Goal: Information Seeking & Learning: Learn about a topic

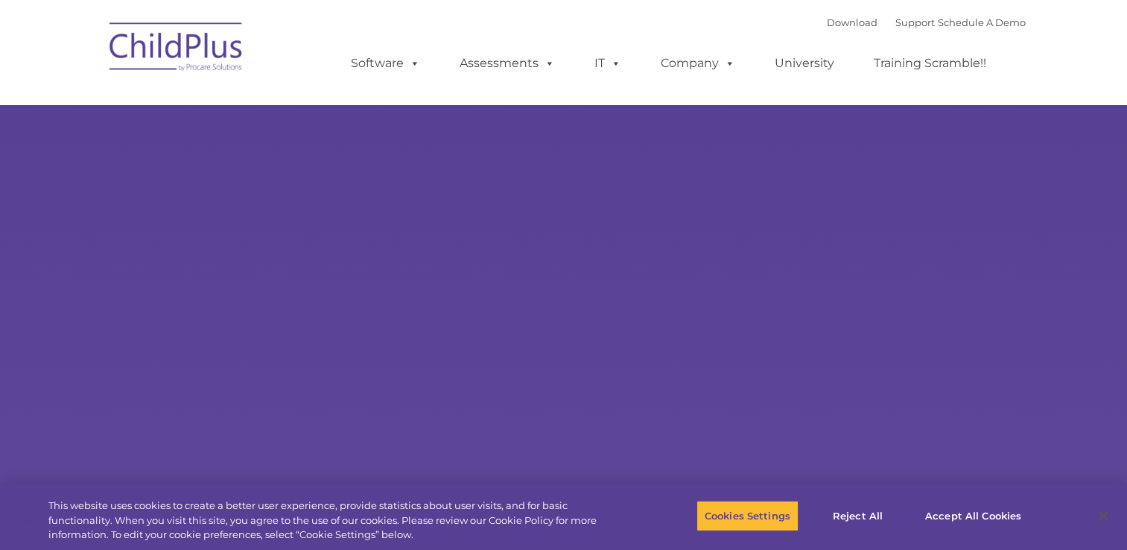
select select "MEDIUM"
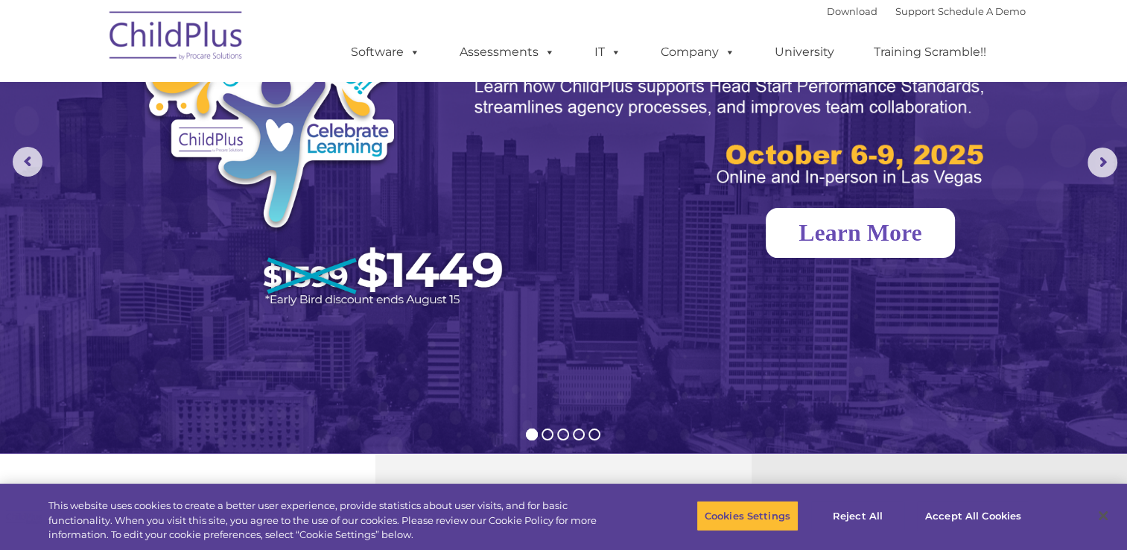
click at [839, 222] on link "Learn More" at bounding box center [859, 233] width 189 height 50
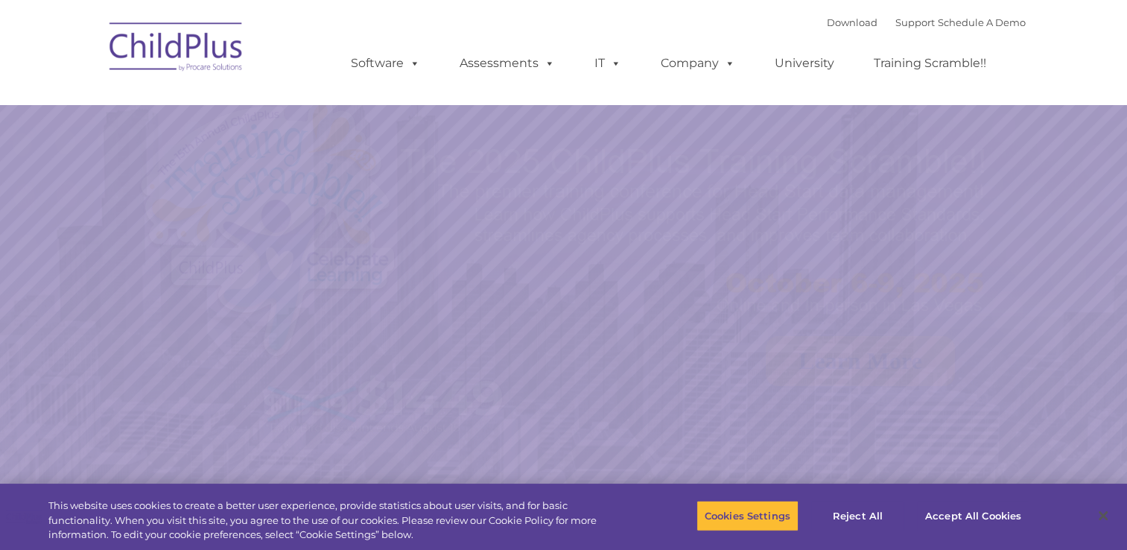
select select "MEDIUM"
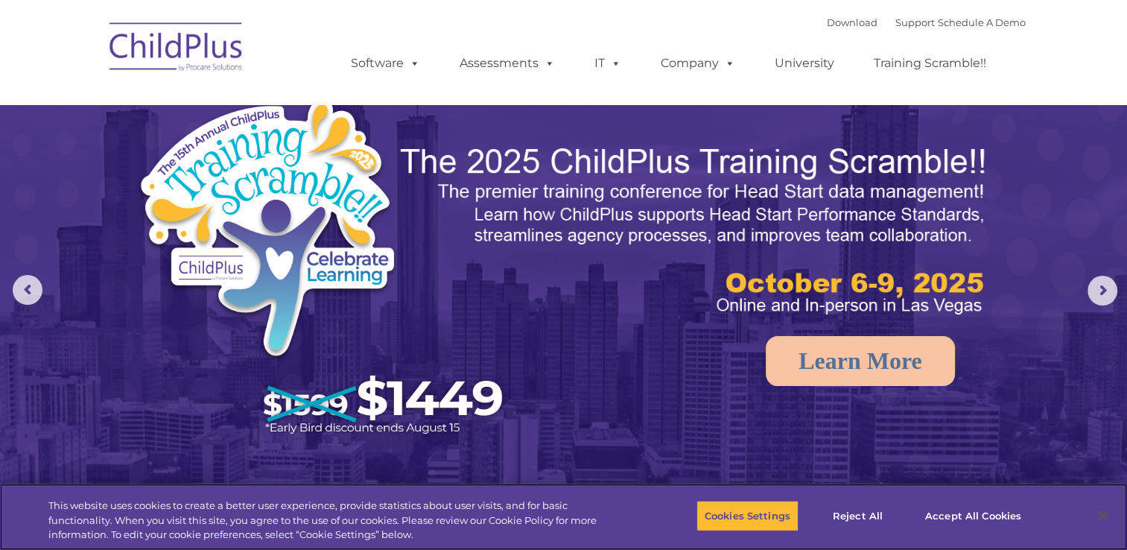
click at [795, 485] on div "This website uses cookies to create a better user experience, provide statistic…" at bounding box center [563, 516] width 1127 height 66
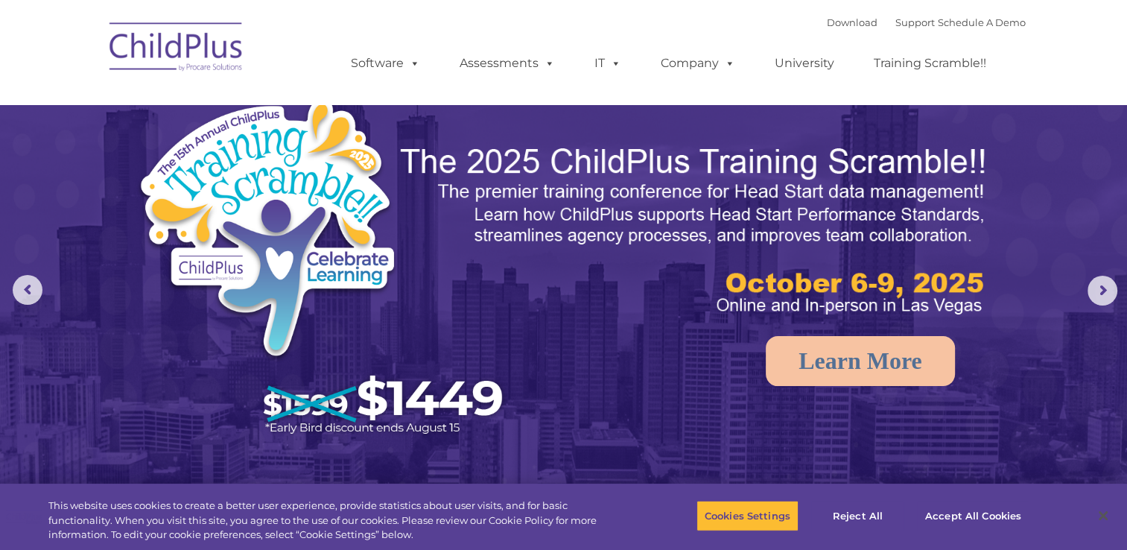
click at [786, 439] on img at bounding box center [563, 354] width 1127 height 709
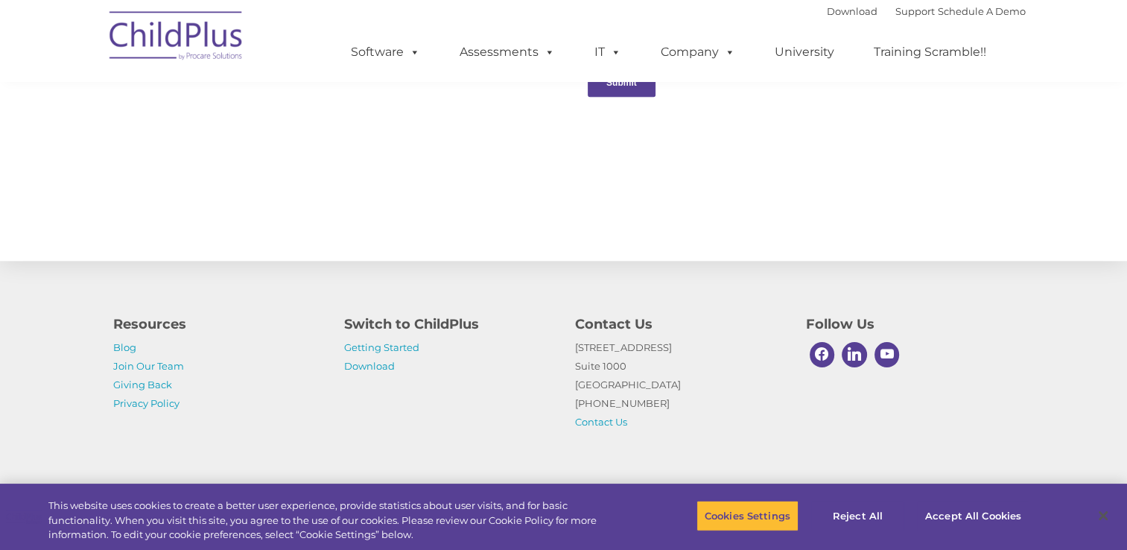
scroll to position [1643, 0]
